Goal: Information Seeking & Learning: Learn about a topic

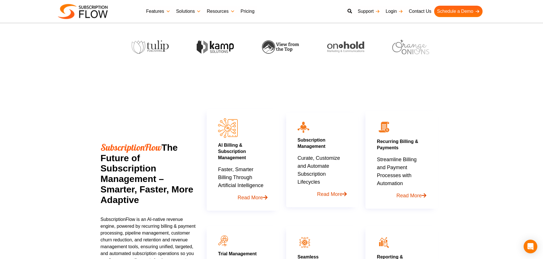
scroll to position [199, 0]
click at [495, 80] on section "SubscriptionFlow The Future of Subscription Management – Smarter, Faster, More …" at bounding box center [271, 193] width 543 height 255
click at [0, 105] on section "SubscriptionFlow The Future of Subscription Management – Smarter, Faster, More …" at bounding box center [271, 193] width 543 height 255
click at [115, 169] on h2 "SubscriptionFlow The Future of Subscription Management – Smarter, Faster, More …" at bounding box center [148, 173] width 95 height 63
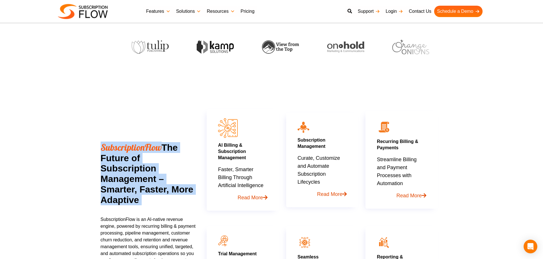
click at [115, 169] on h2 "SubscriptionFlow The Future of Subscription Management – Smarter, Faster, More …" at bounding box center [148, 173] width 95 height 63
click at [134, 174] on h2 "SubscriptionFlow The Future of Subscription Management – Smarter, Faster, More …" at bounding box center [148, 173] width 95 height 63
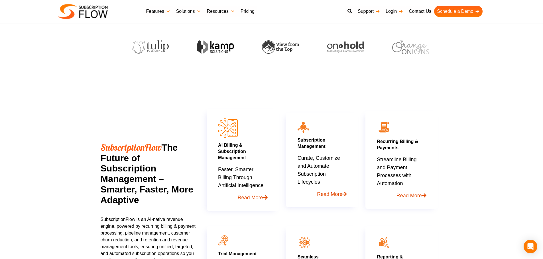
drag, startPoint x: 94, startPoint y: 159, endPoint x: 157, endPoint y: 210, distance: 81.0
click at [157, 210] on section "SubscriptionFlow The Future of Subscription Management – Smarter, Faster, More …" at bounding box center [271, 193] width 543 height 255
click at [112, 197] on h2 "SubscriptionFlow The Future of Subscription Management – Smarter, Faster, More …" at bounding box center [148, 173] width 95 height 63
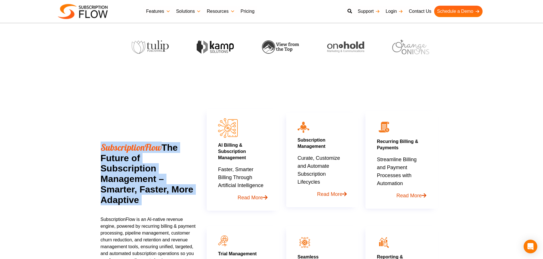
click at [114, 193] on h2 "SubscriptionFlow The Future of Subscription Management – Smarter, Faster, More …" at bounding box center [148, 173] width 95 height 63
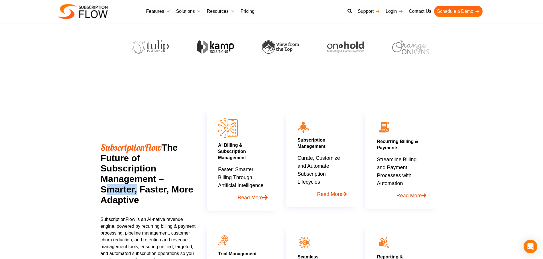
click at [114, 193] on h2 "SubscriptionFlow The Future of Subscription Management – Smarter, Faster, More …" at bounding box center [148, 173] width 95 height 63
click at [146, 197] on h2 "SubscriptionFlow The Future of Subscription Management – Smarter, Faster, More …" at bounding box center [148, 173] width 95 height 63
click at [66, 176] on section "SubscriptionFlow The Future of Subscription Management – Smarter, Faster, More …" at bounding box center [271, 193] width 543 height 255
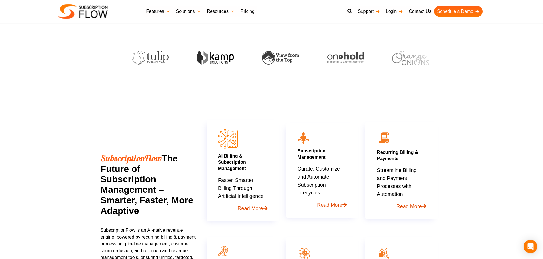
scroll to position [188, 0]
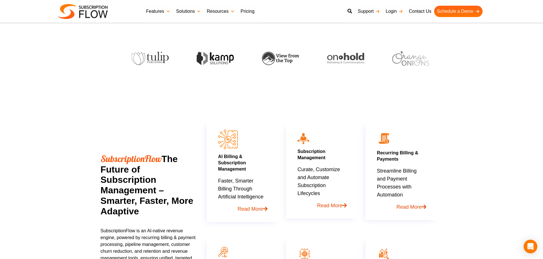
drag, startPoint x: 23, startPoint y: 148, endPoint x: 57, endPoint y: 156, distance: 35.2
click at [23, 148] on section "SubscriptionFlow The Future of Subscription Management – Smarter, Faster, More …" at bounding box center [271, 204] width 543 height 255
click at [149, 159] on span "SubscriptionFlow" at bounding box center [131, 158] width 61 height 11
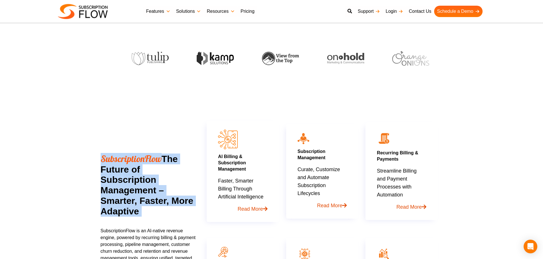
click at [149, 159] on span "SubscriptionFlow" at bounding box center [131, 158] width 61 height 11
click at [157, 160] on span "SubscriptionFlow" at bounding box center [131, 158] width 61 height 11
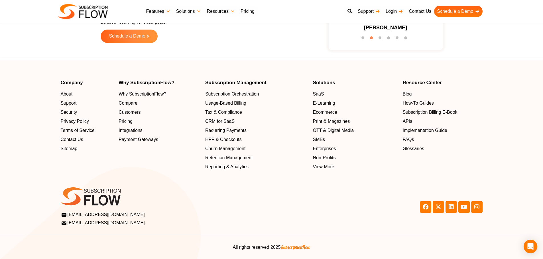
scroll to position [1827, 0]
click at [73, 61] on footer "Company About Support Security Privacy Policy Terms of Service Contact Us Sitem…" at bounding box center [271, 159] width 543 height 199
click at [523, 77] on footer "Company About Support Security Privacy Policy Terms of Service Contact Us Sitem…" at bounding box center [271, 159] width 543 height 199
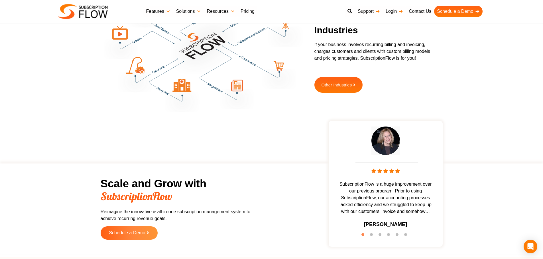
scroll to position [1622, 0]
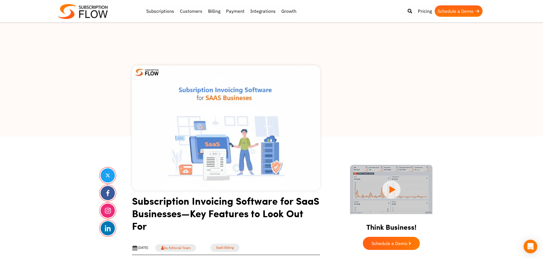
drag, startPoint x: 47, startPoint y: 139, endPoint x: 60, endPoint y: 128, distance: 16.8
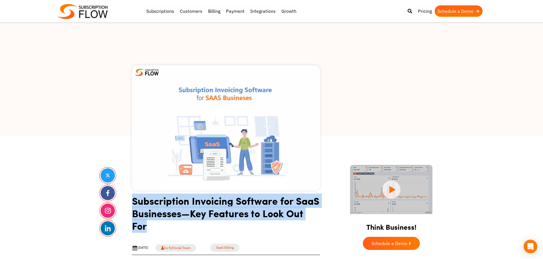
drag, startPoint x: 131, startPoint y: 201, endPoint x: 159, endPoint y: 224, distance: 37.0
click at [147, 216] on h1 "Subscription Invoicing Software for SaaS Businesses—Key Features to Look Out For" at bounding box center [226, 216] width 188 height 42
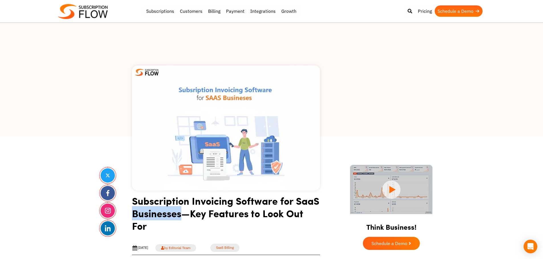
click at [147, 216] on h1 "Subscription Invoicing Software for SaaS Businesses—Key Features to Look Out For" at bounding box center [226, 216] width 188 height 42
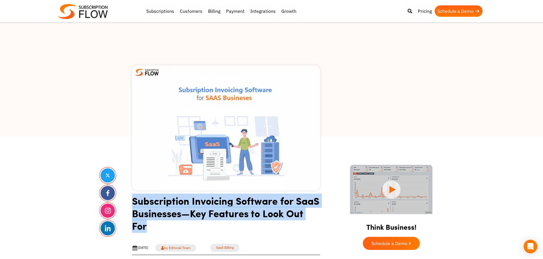
click at [147, 216] on h1 "Subscription Invoicing Software for SaaS Businesses—Key Features to Look Out For" at bounding box center [226, 216] width 188 height 42
click at [160, 215] on h1 "Subscription Invoicing Software for SaaS Businesses—Key Features to Look Out For" at bounding box center [226, 216] width 188 height 42
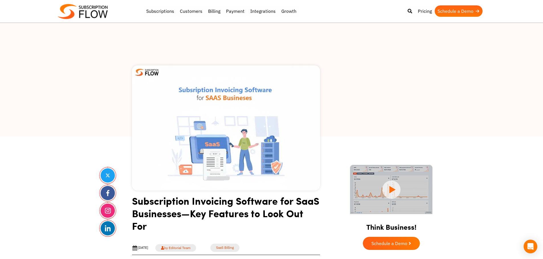
scroll to position [142, 0]
